Goal: Task Accomplishment & Management: Manage account settings

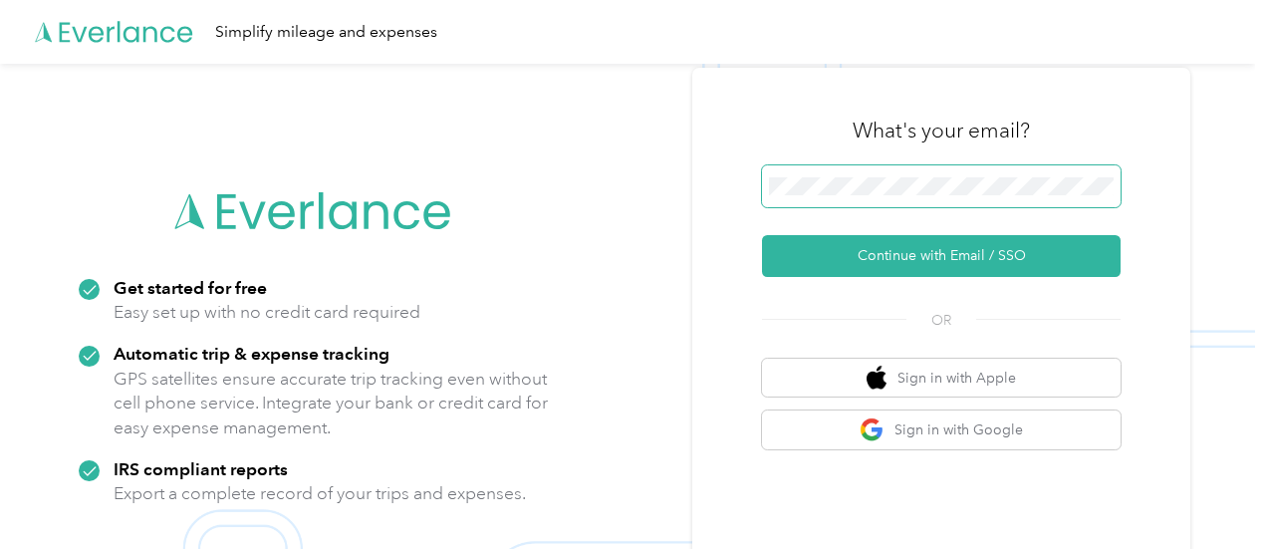
click at [1012, 176] on span at bounding box center [941, 186] width 359 height 42
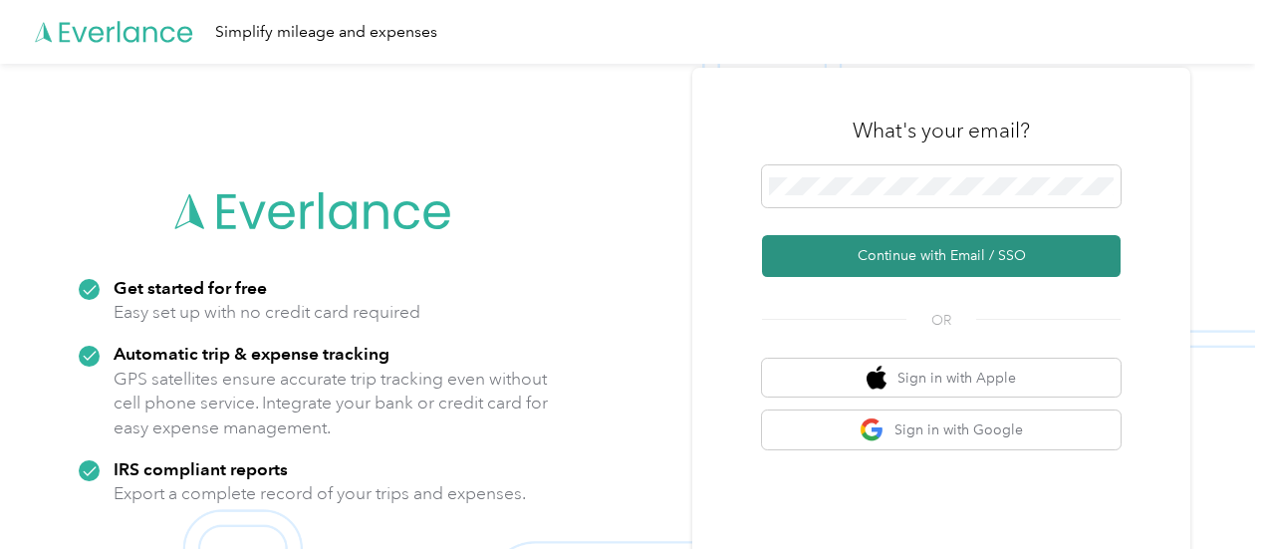
click at [966, 258] on button "Continue with Email / SSO" at bounding box center [941, 256] width 359 height 42
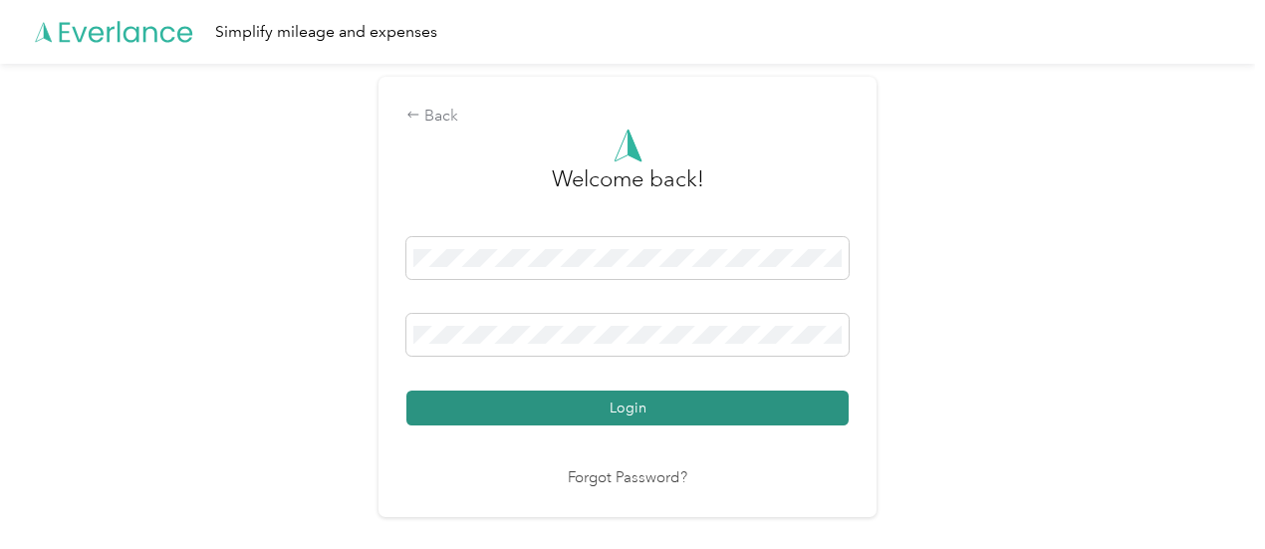
click at [610, 401] on button "Login" at bounding box center [627, 408] width 442 height 35
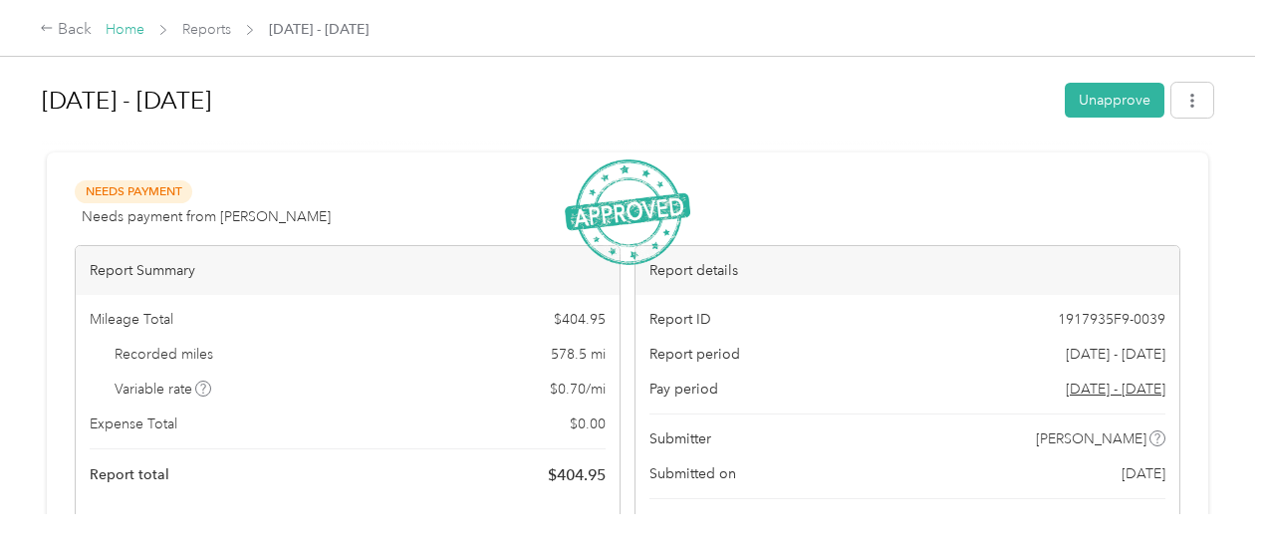
click at [133, 33] on link "Home" at bounding box center [125, 29] width 39 height 17
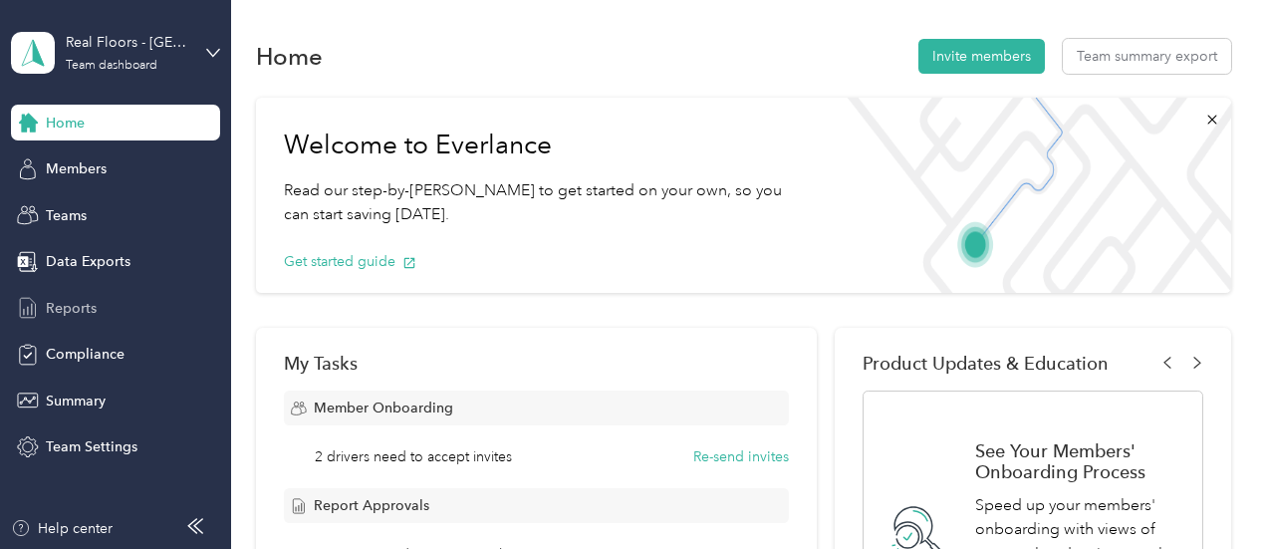
click at [73, 303] on span "Reports" at bounding box center [71, 308] width 51 height 21
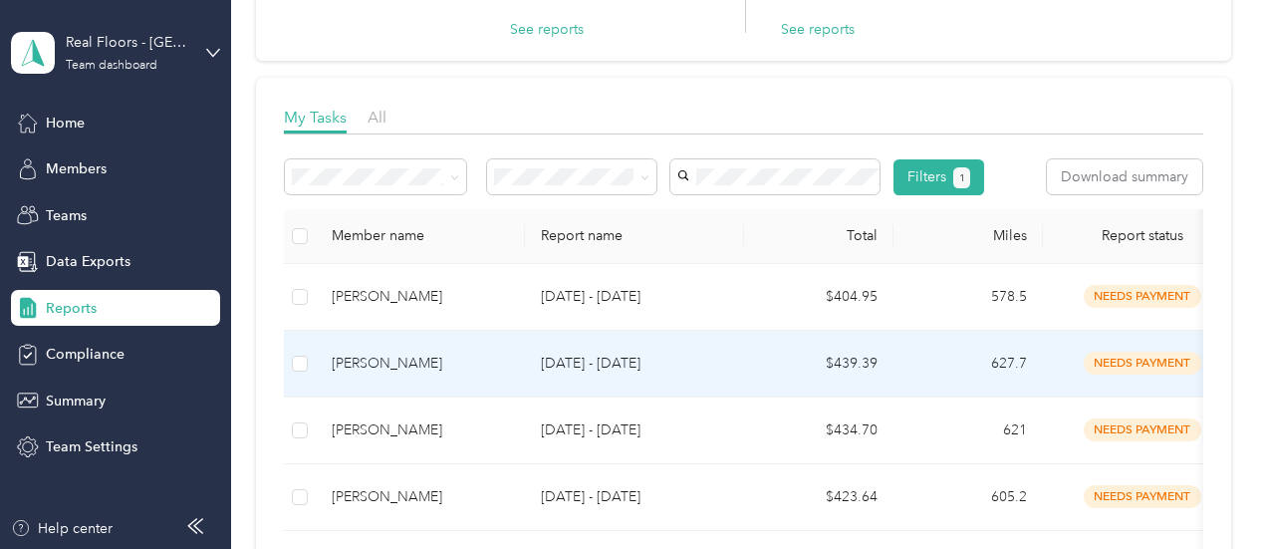
scroll to position [100, 0]
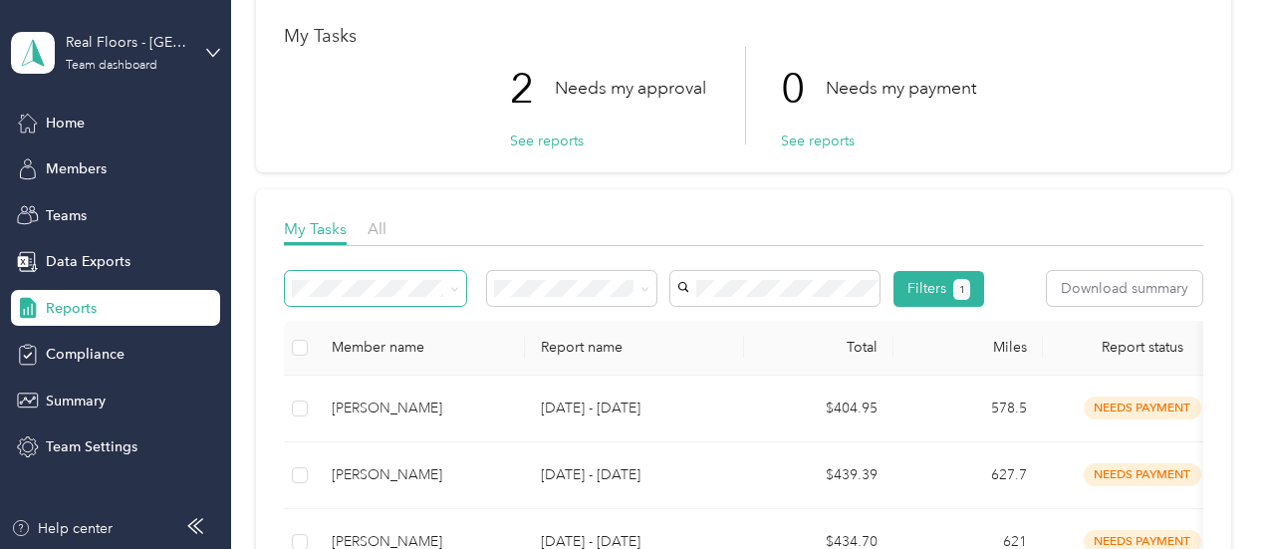
click at [459, 293] on span at bounding box center [375, 288] width 181 height 35
click at [454, 290] on icon at bounding box center [454, 289] width 6 height 4
drag, startPoint x: 400, startPoint y: 390, endPoint x: 521, endPoint y: 338, distance: 131.2
click at [400, 391] on div "All reports" at bounding box center [375, 394] width 153 height 21
click at [604, 356] on span "Needs my approval" at bounding box center [563, 359] width 125 height 17
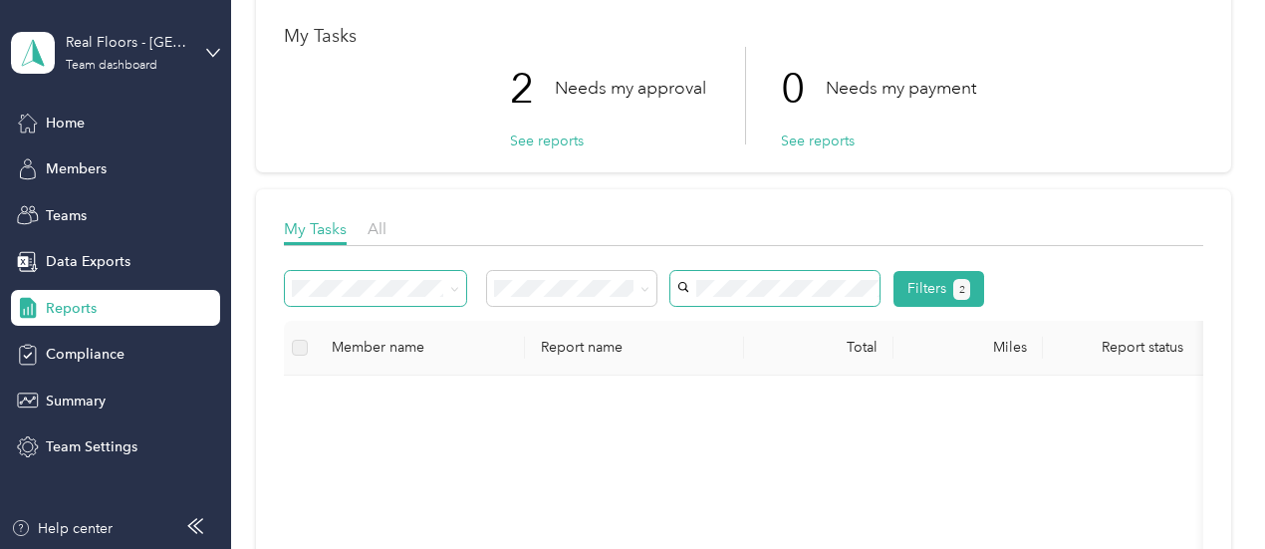
click at [936, 293] on icon at bounding box center [936, 289] width 11 height 11
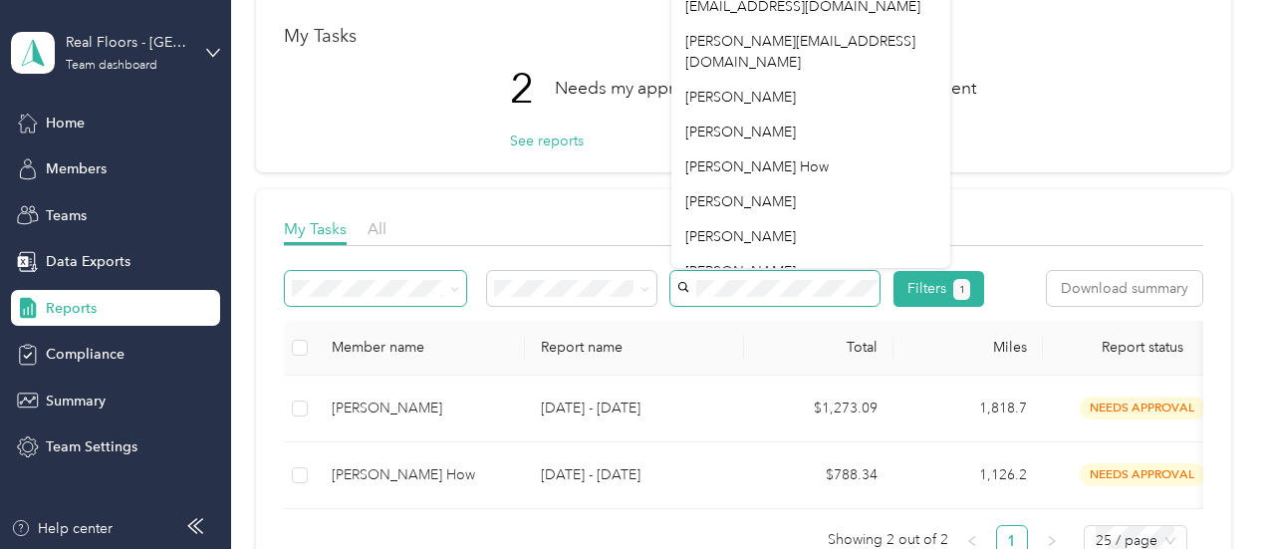
click at [763, 321] on div "Filters 1 Download summary" at bounding box center [743, 296] width 919 height 50
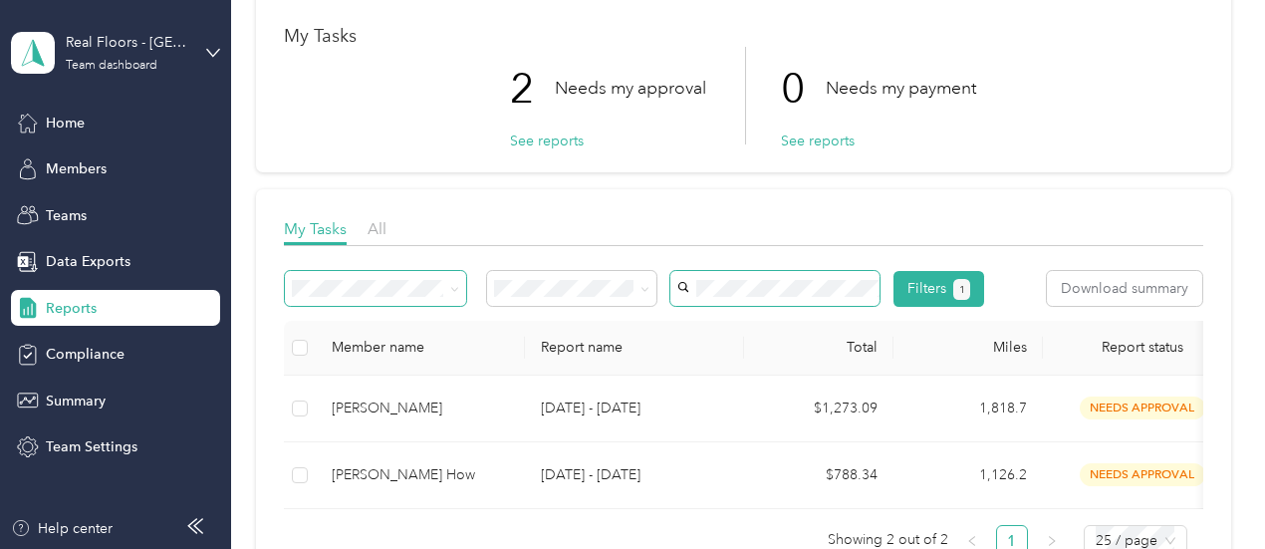
scroll to position [199, 0]
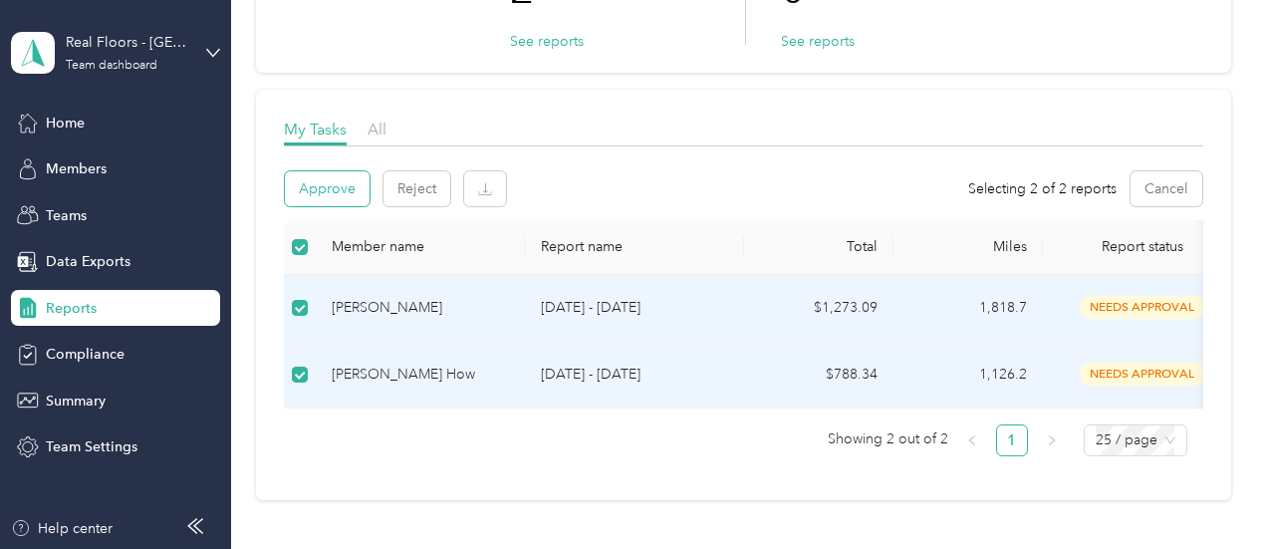
click at [316, 190] on button "Approve" at bounding box center [327, 188] width 85 height 35
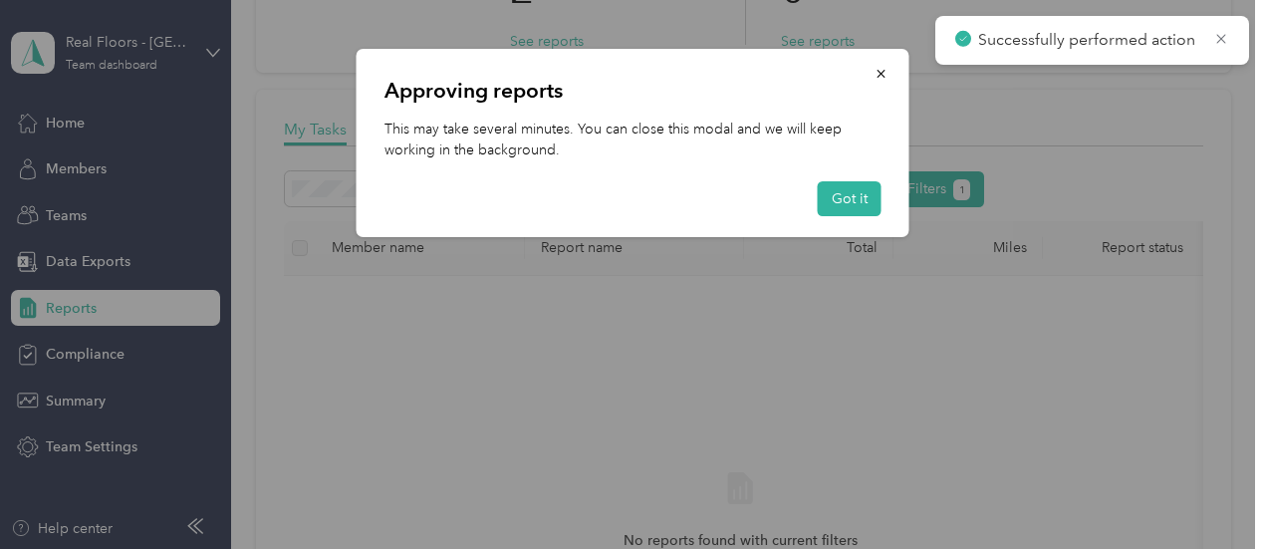
drag, startPoint x: 834, startPoint y: 202, endPoint x: 738, endPoint y: 157, distance: 105.6
click at [826, 196] on button "Got it" at bounding box center [850, 198] width 64 height 35
